Goal: Register for event/course

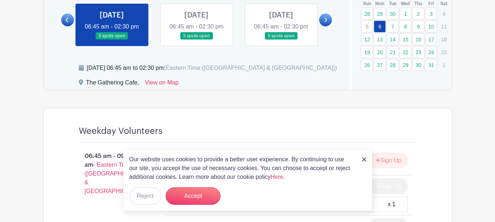
scroll to position [476, 0]
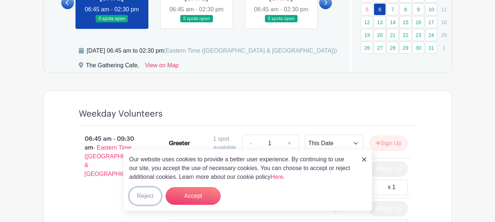
click at [142, 194] on button "Reject" at bounding box center [145, 197] width 32 height 18
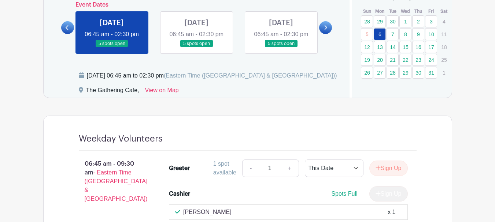
scroll to position [440, 0]
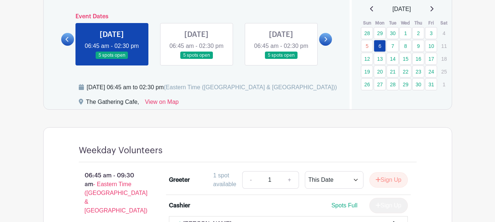
click at [196, 59] on link at bounding box center [196, 59] width 0 height 0
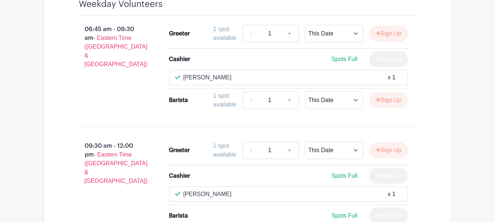
scroll to position [440, 0]
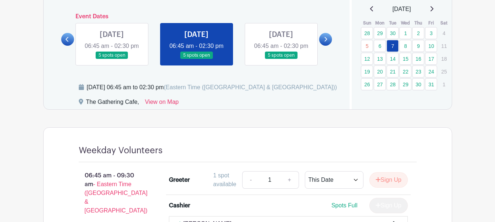
click at [281, 59] on link at bounding box center [281, 59] width 0 height 0
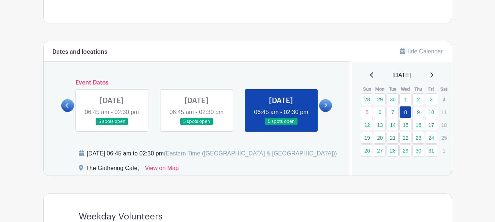
scroll to position [366, 0]
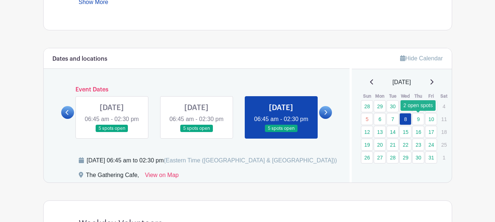
click at [419, 121] on link "9" at bounding box center [418, 119] width 12 height 12
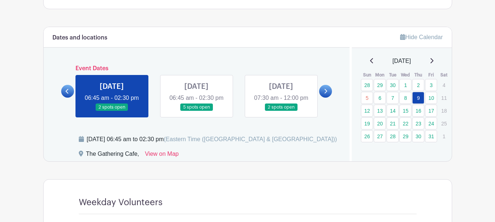
scroll to position [366, 0]
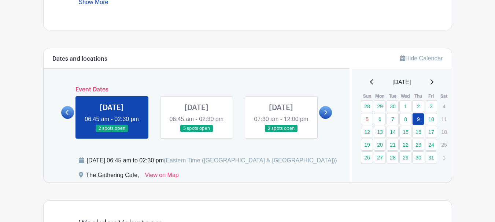
click at [196, 133] on link at bounding box center [196, 133] width 0 height 0
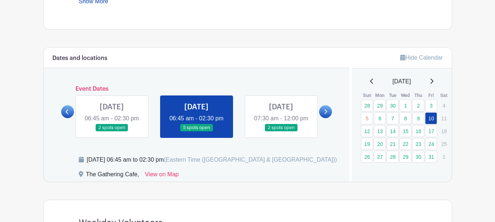
scroll to position [366, 0]
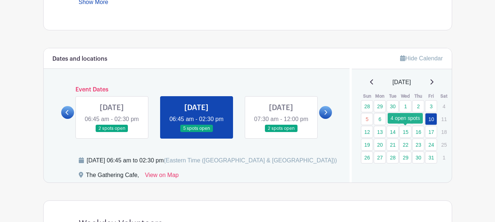
click at [404, 134] on link "15" at bounding box center [405, 132] width 12 height 12
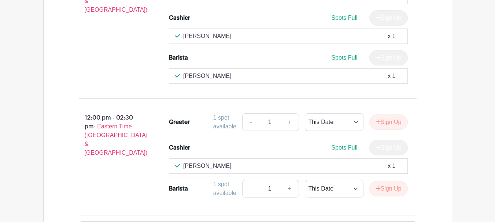
scroll to position [770, 0]
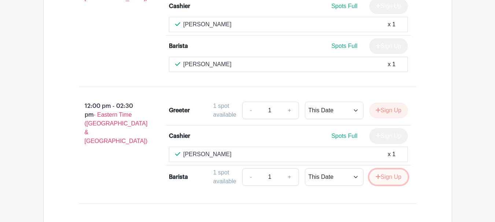
click at [395, 185] on button "Sign Up" at bounding box center [388, 177] width 38 height 15
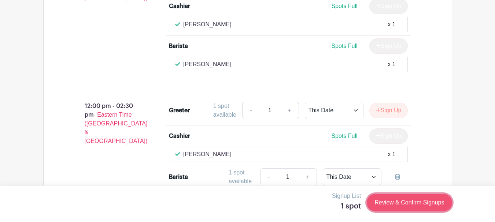
click at [412, 205] on link "Review & Confirm Signups" at bounding box center [409, 203] width 85 height 18
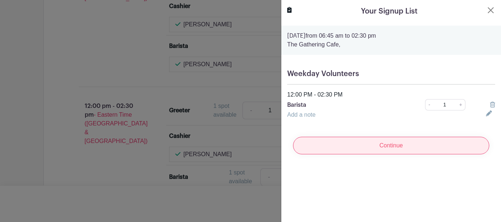
click at [362, 147] on input "Continue" at bounding box center [391, 146] width 196 height 18
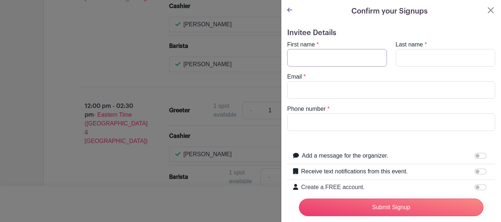
click at [330, 54] on input "First name" at bounding box center [337, 58] width 100 height 18
type input "Deb"
click at [413, 56] on input "Last name" at bounding box center [445, 58] width 100 height 18
type input "Boogaard"
type input "[EMAIL_ADDRESS][DOMAIN_NAME]"
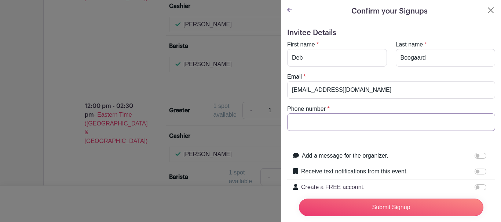
click at [380, 119] on input "Phone number" at bounding box center [391, 123] width 208 height 18
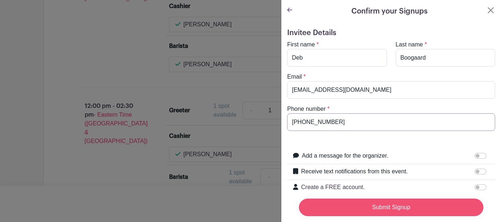
type input "[PHONE_NUMBER]"
click at [396, 200] on input "Submit Signup" at bounding box center [391, 208] width 184 height 18
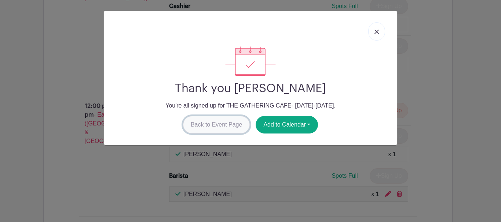
click at [230, 127] on link "Back to Event Page" at bounding box center [216, 125] width 67 height 18
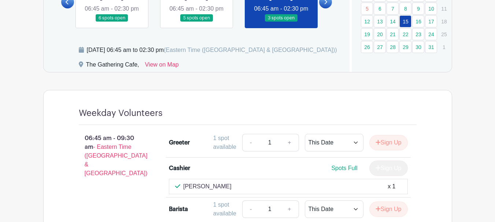
scroll to position [440, 0]
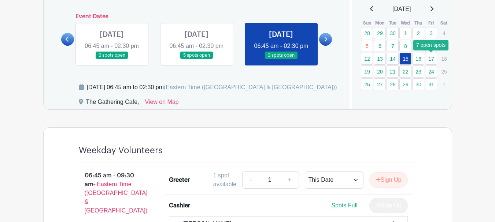
click at [432, 59] on link "17" at bounding box center [431, 59] width 12 height 12
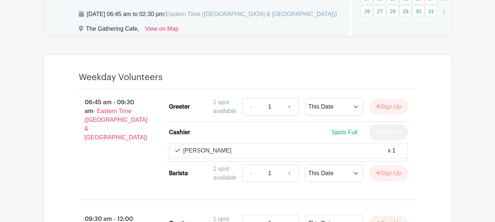
scroll to position [366, 0]
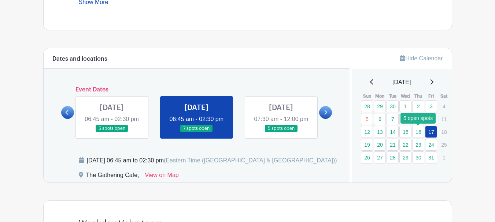
click at [417, 133] on link "16" at bounding box center [418, 132] width 12 height 12
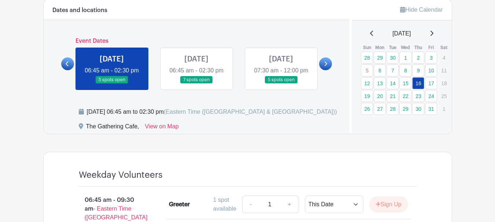
scroll to position [403, 0]
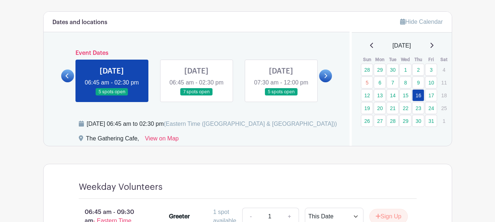
click at [66, 79] on icon at bounding box center [67, 75] width 3 height 5
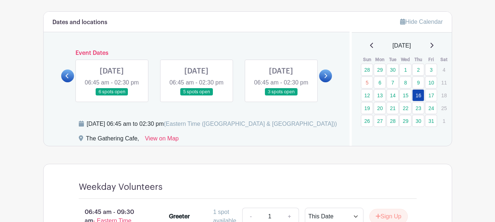
click at [281, 96] on link at bounding box center [281, 96] width 0 height 0
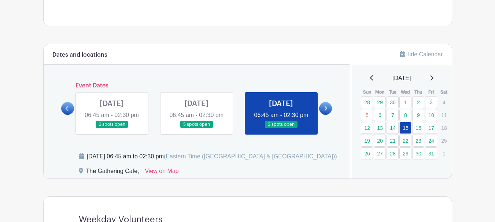
scroll to position [366, 0]
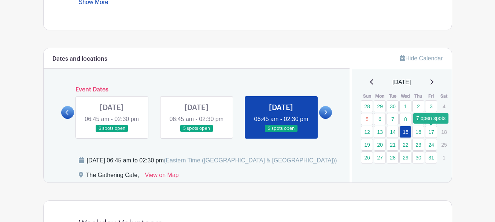
click at [430, 132] on link "17" at bounding box center [431, 132] width 12 height 12
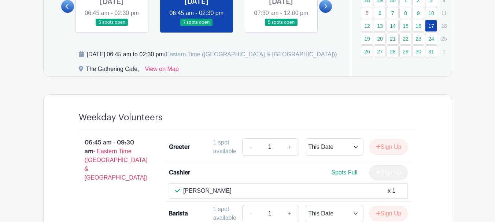
scroll to position [389, 0]
